Goal: Navigation & Orientation: Find specific page/section

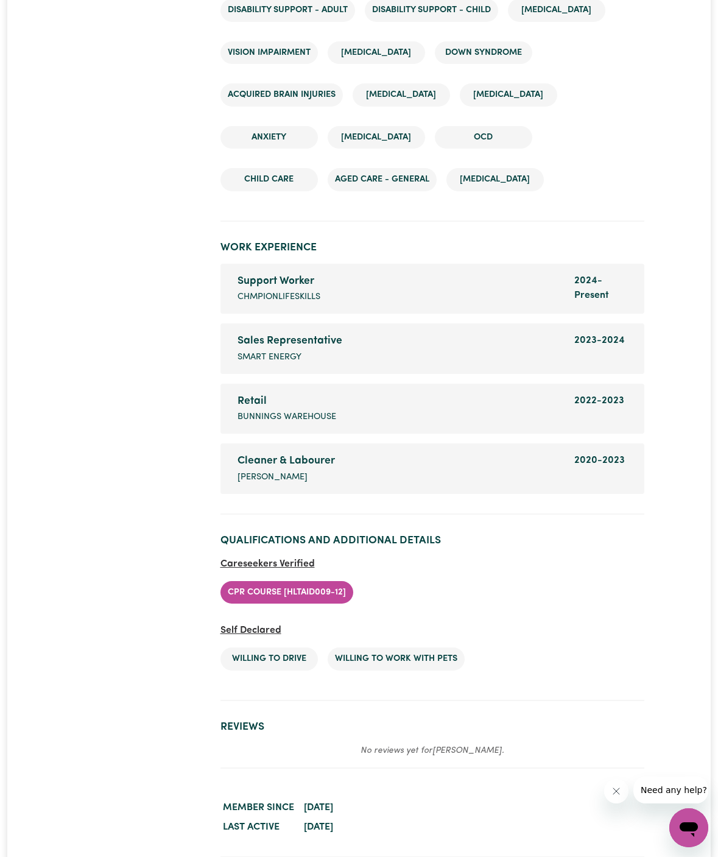
scroll to position [2006, 0]
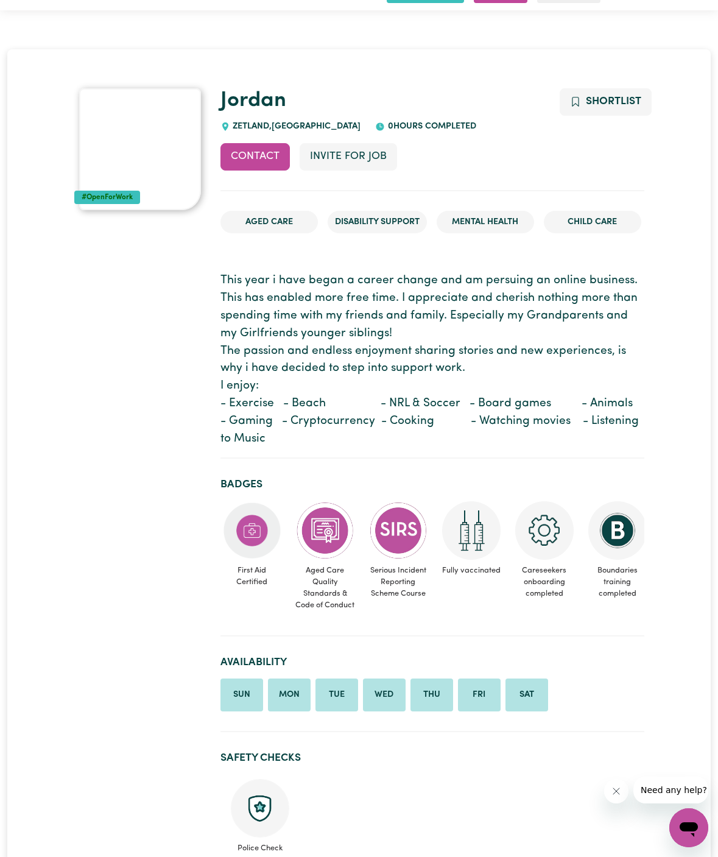
scroll to position [46, 0]
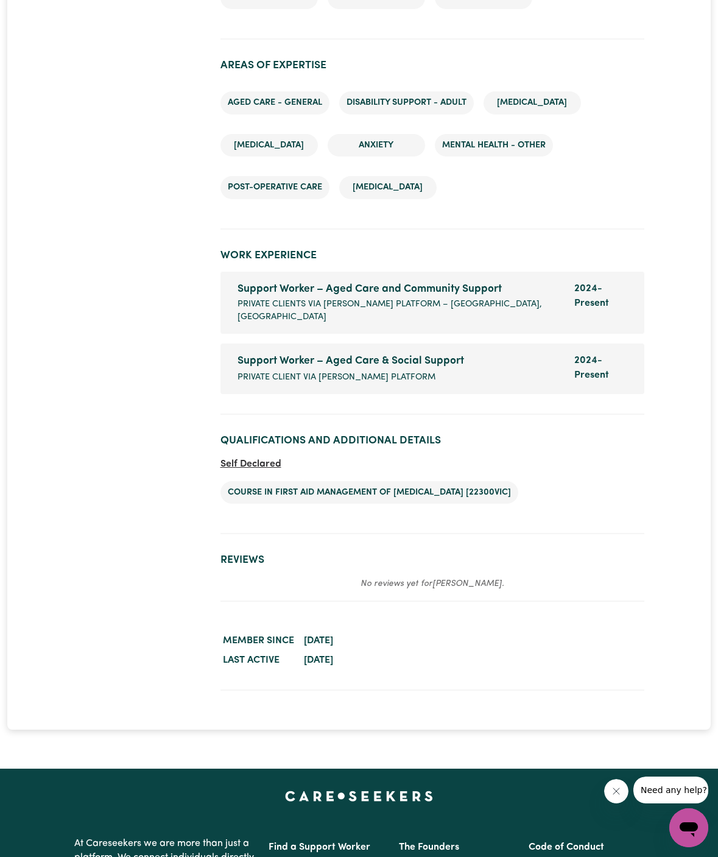
scroll to position [1797, 0]
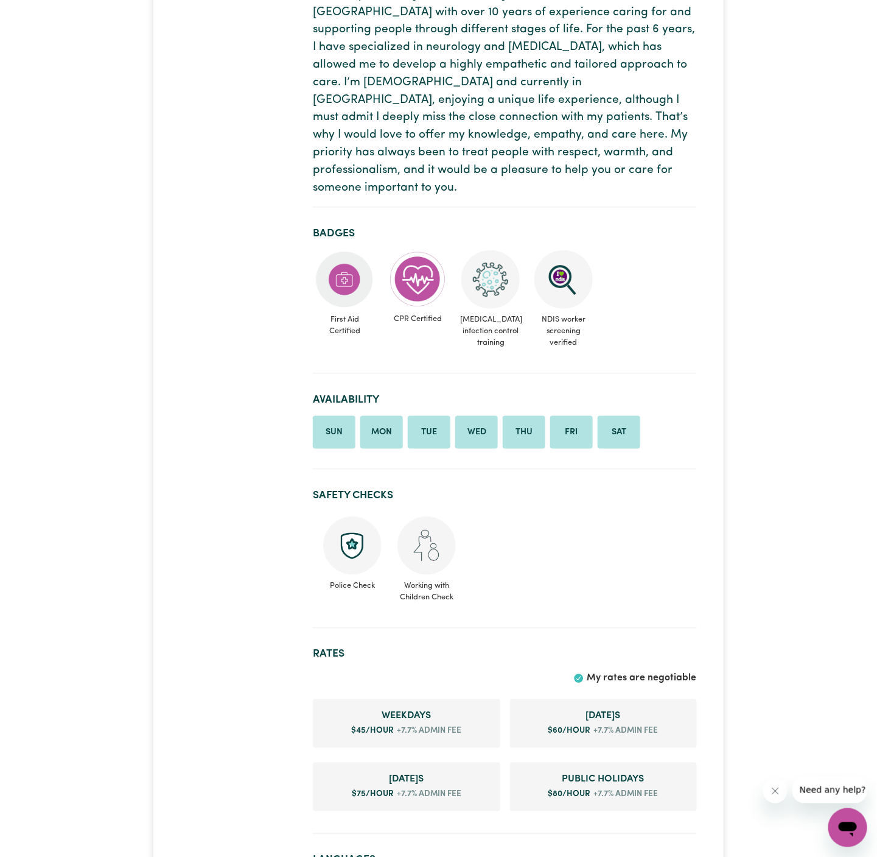
scroll to position [250, 0]
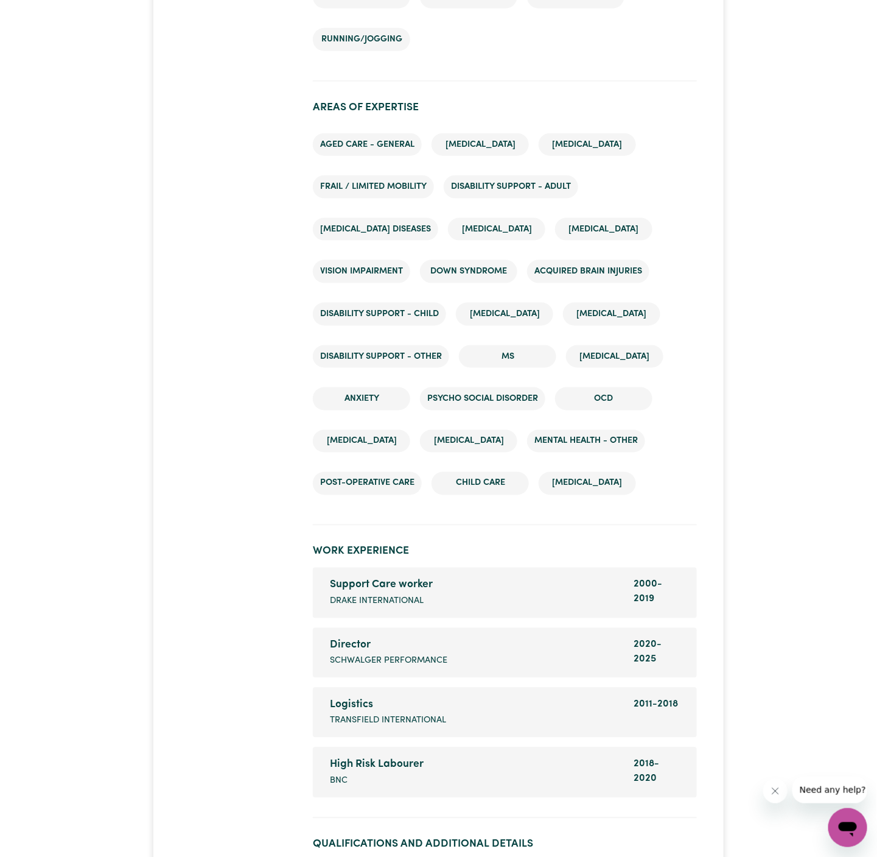
scroll to position [2227, 0]
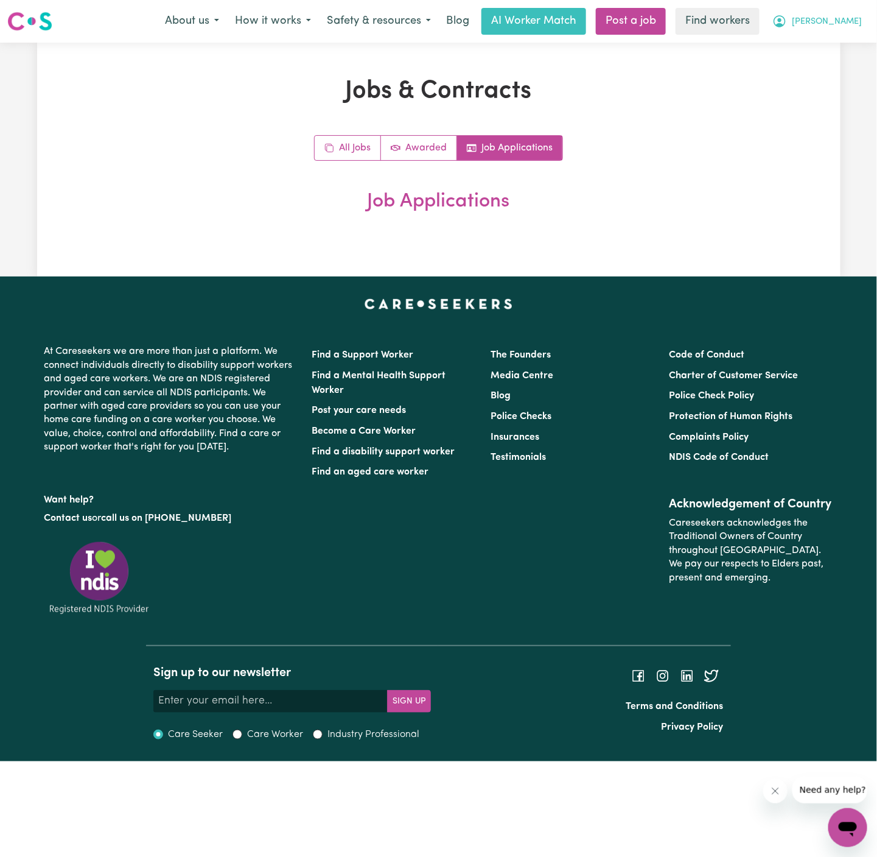
click at [855, 17] on span "[PERSON_NAME]" at bounding box center [827, 21] width 70 height 13
click at [826, 67] on link "Logout" at bounding box center [821, 69] width 96 height 23
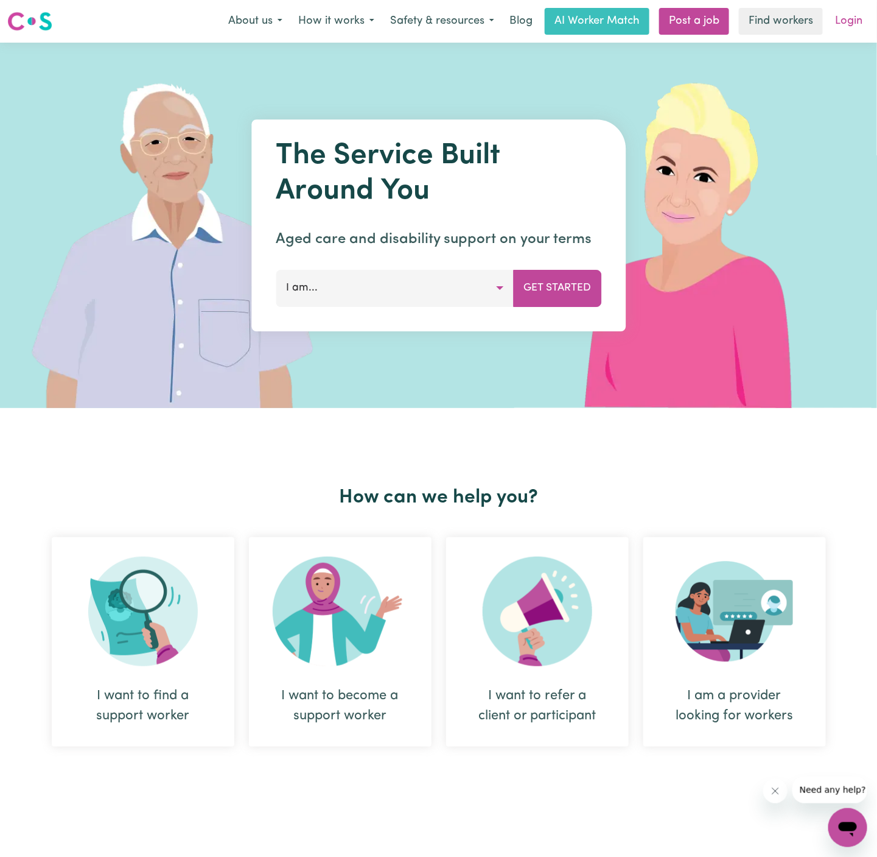
click at [844, 23] on link "Login" at bounding box center [849, 21] width 42 height 27
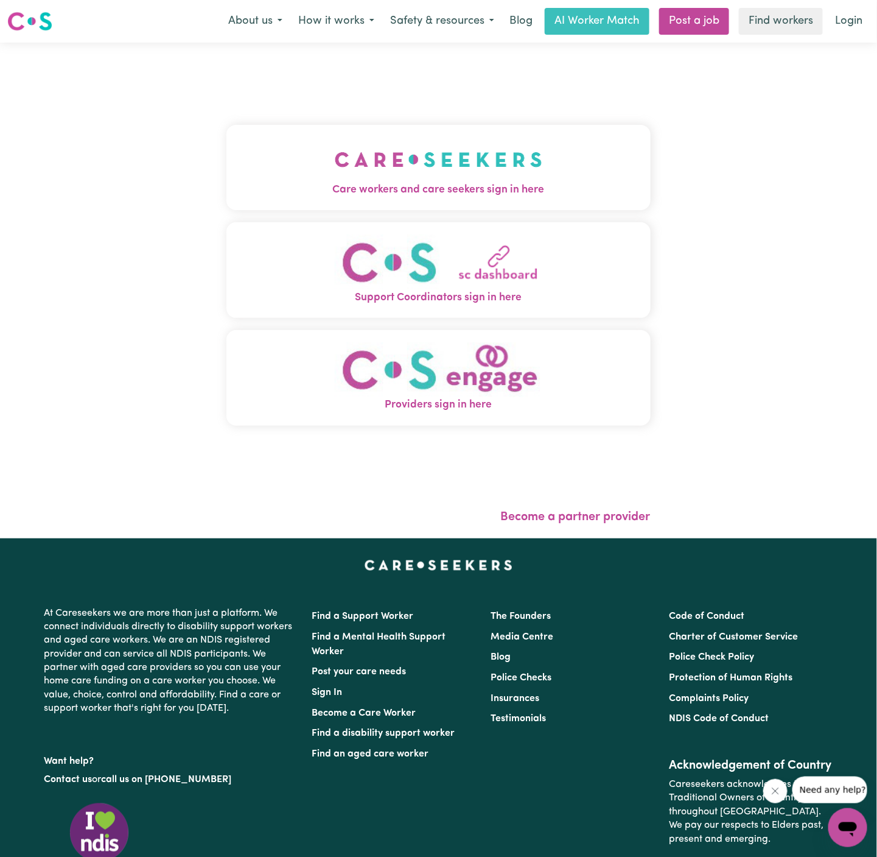
click at [508, 167] on button "Care workers and care seekers sign in here" at bounding box center [438, 167] width 424 height 85
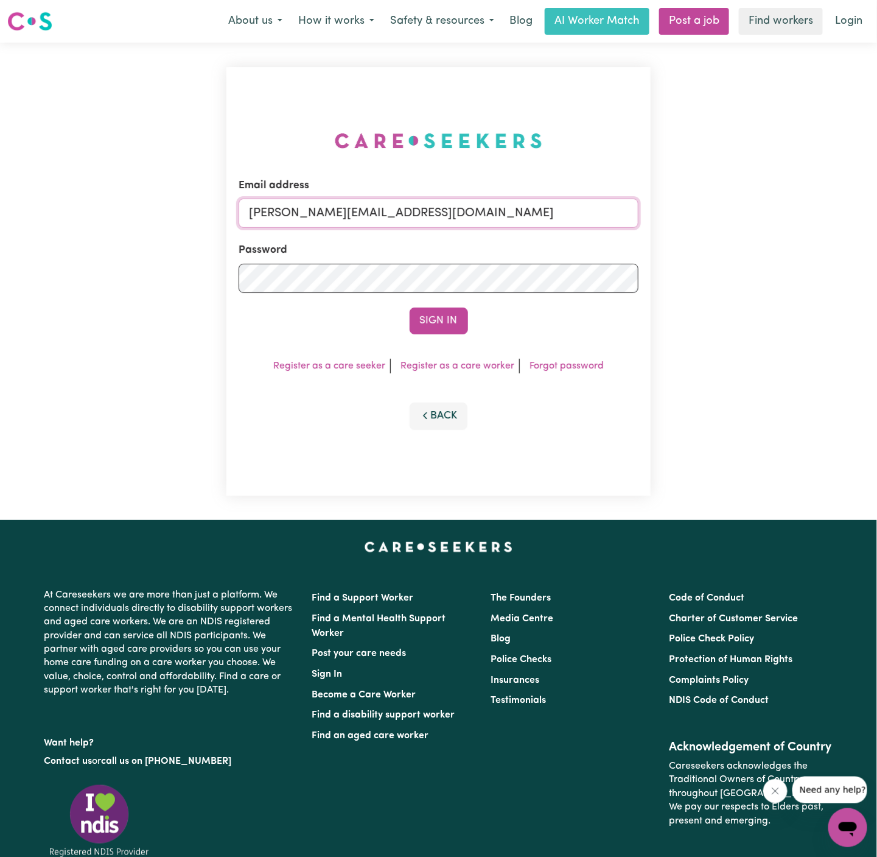
click at [452, 212] on input "[PERSON_NAME][EMAIL_ADDRESS][DOMAIN_NAME]" at bounding box center [439, 212] width 400 height 29
drag, startPoint x: 310, startPoint y: 211, endPoint x: 699, endPoint y: 209, distance: 389.6
click at [699, 209] on div "Email address [EMAIL_ADDRESS][DOMAIN_NAME] Password Sign In Register as a care …" at bounding box center [438, 281] width 877 height 477
type input "[EMAIL_ADDRESS][DOMAIN_NAME]"
click at [452, 317] on button "Sign In" at bounding box center [439, 320] width 58 height 27
